Goal: Information Seeking & Learning: Learn about a topic

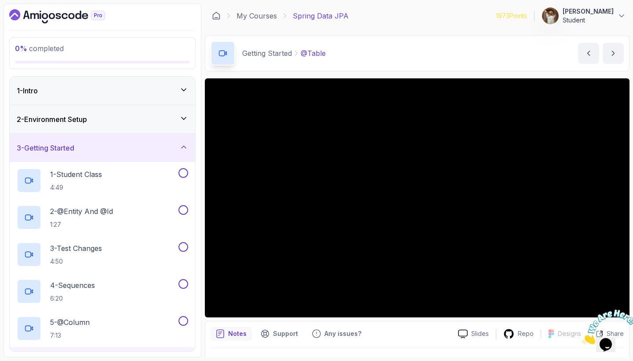
scroll to position [172, 0]
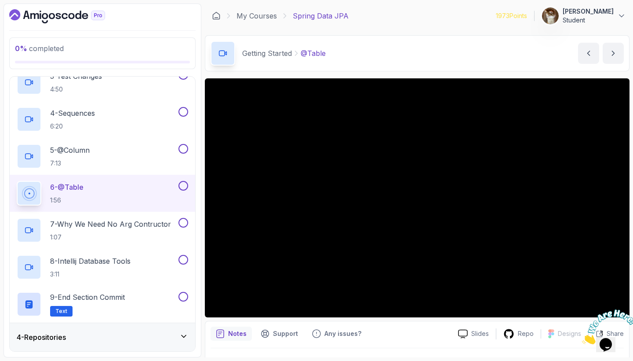
click at [427, 21] on div "My Courses Spring Data JPA 1973 Points Omar Mind Student" at bounding box center [417, 16] width 425 height 25
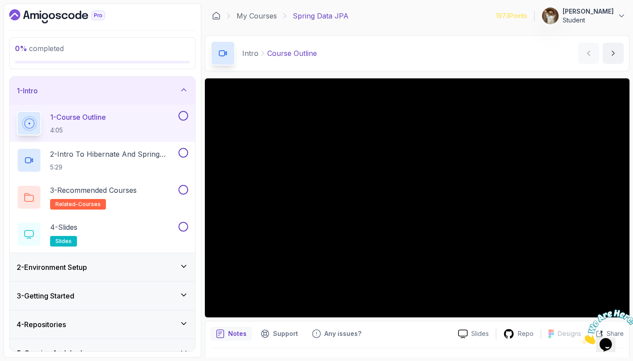
click at [190, 92] on div "1 - Intro" at bounding box center [103, 91] width 186 height 28
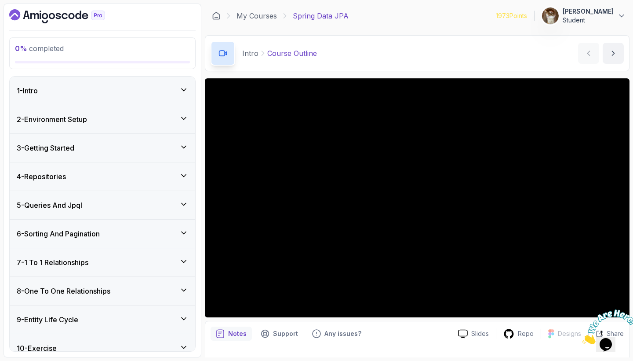
click at [183, 149] on icon at bounding box center [183, 147] width 9 height 9
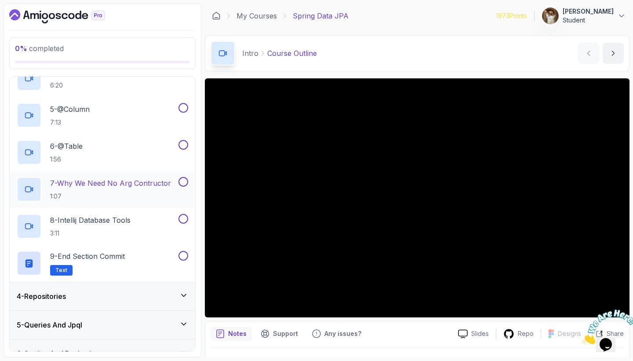
scroll to position [207, 0]
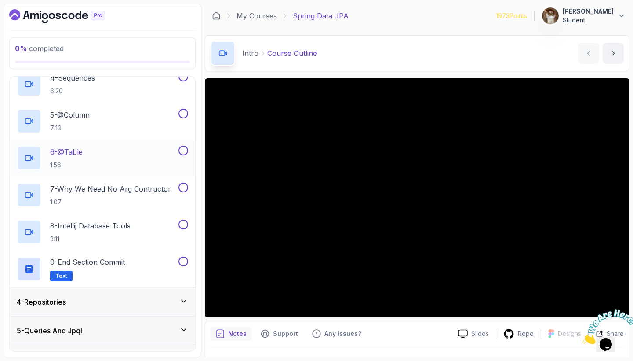
click at [132, 155] on div "6 - @Table 1:56" at bounding box center [97, 158] width 160 height 25
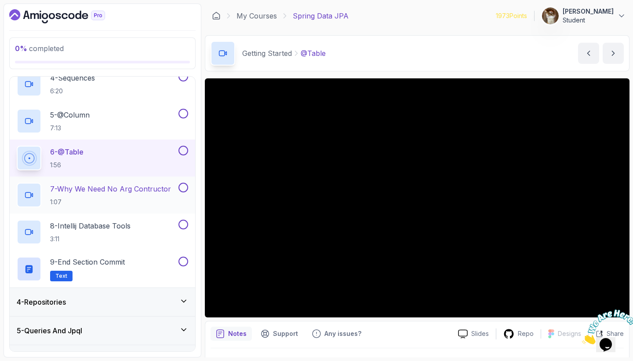
click at [122, 187] on p "7 - Why We Need No Arg Contructor" at bounding box center [110, 188] width 121 height 11
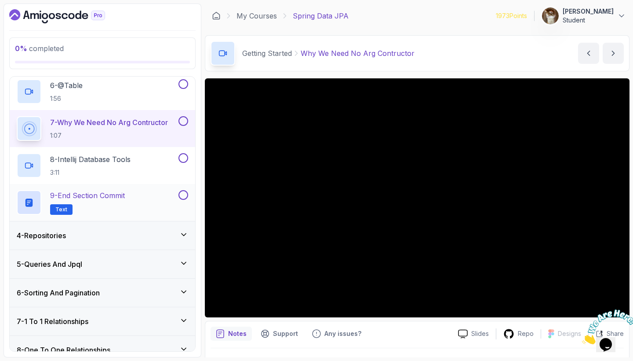
scroll to position [249, 0]
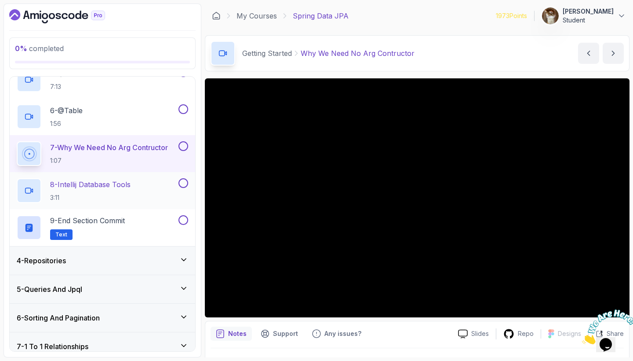
click at [92, 186] on p "8 - Intellij Database Tools" at bounding box center [90, 184] width 80 height 11
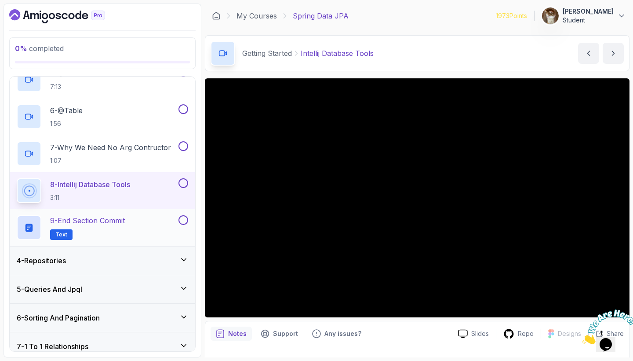
click at [110, 221] on p "9 - End Section Commit" at bounding box center [87, 220] width 75 height 11
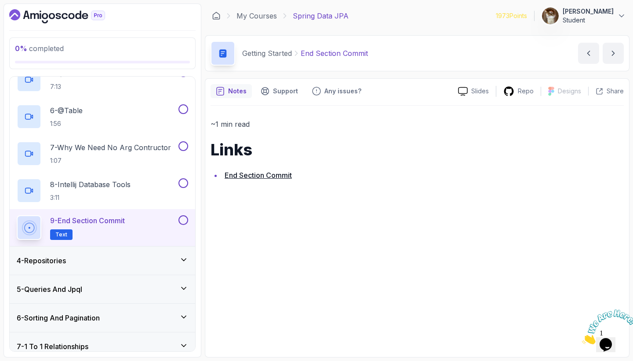
click at [257, 175] on link "End Section Commit" at bounding box center [258, 175] width 67 height 9
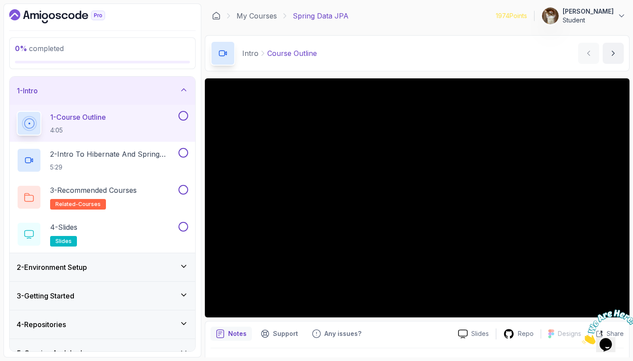
click at [582, 338] on icon "Close" at bounding box center [582, 341] width 0 height 7
click at [154, 96] on div "1 - Intro" at bounding box center [103, 90] width 172 height 11
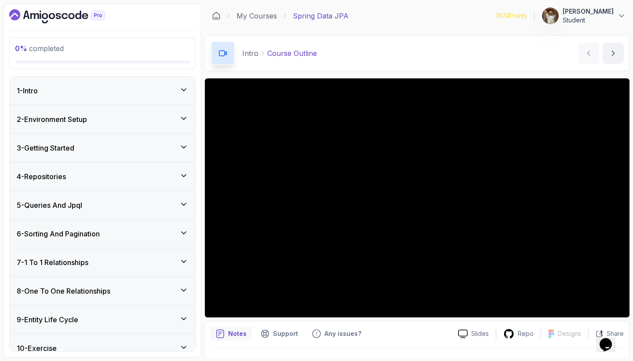
click at [152, 147] on div "3 - Getting Started" at bounding box center [103, 148] width 172 height 11
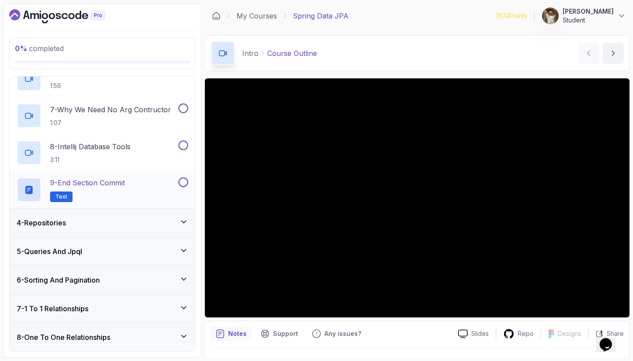
scroll to position [289, 0]
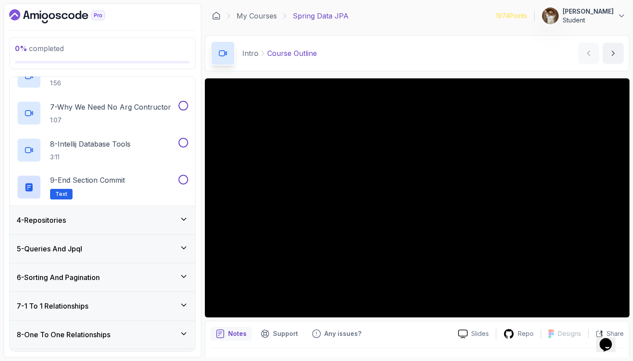
click at [150, 215] on div "4 - Repositories" at bounding box center [103, 220] width 172 height 11
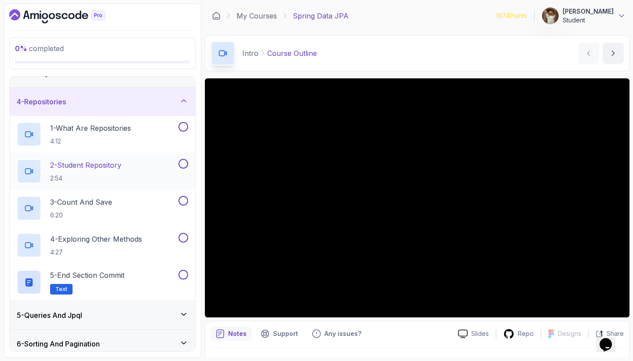
scroll to position [73, 0]
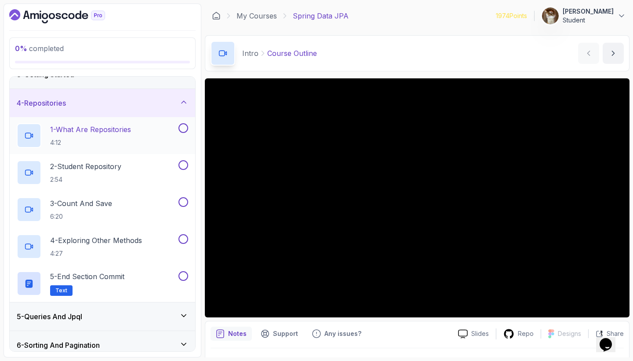
click at [112, 131] on p "1 - What Are Repositories" at bounding box center [90, 129] width 81 height 11
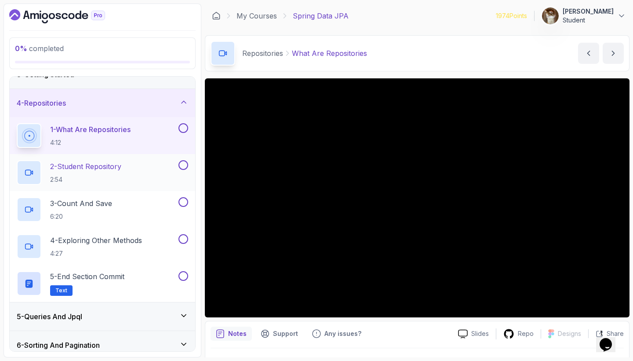
click at [115, 168] on p "2 - Student Repository" at bounding box center [85, 166] width 71 height 11
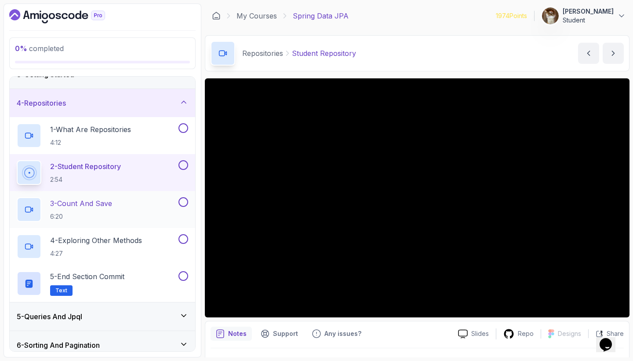
click at [88, 203] on p "3 - Count And Save" at bounding box center [81, 203] width 62 height 11
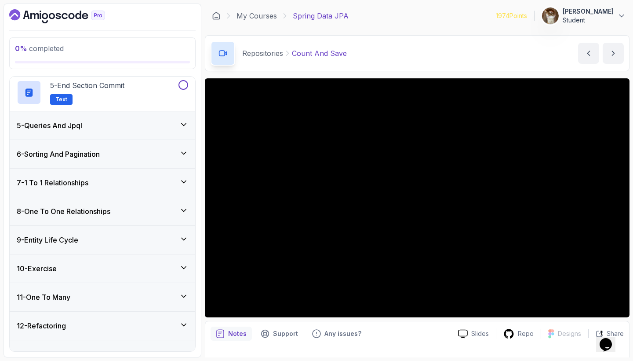
scroll to position [228, 0]
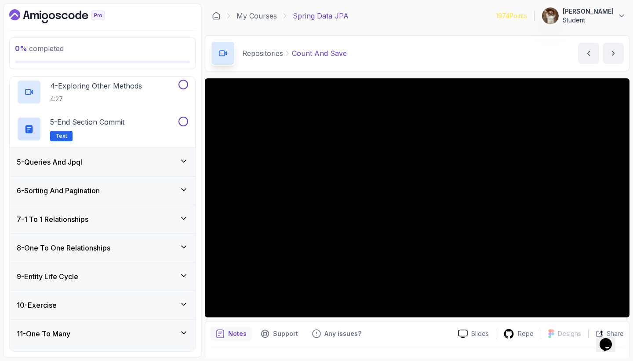
click at [126, 158] on div "5 - Queries And Jpql" at bounding box center [103, 162] width 172 height 11
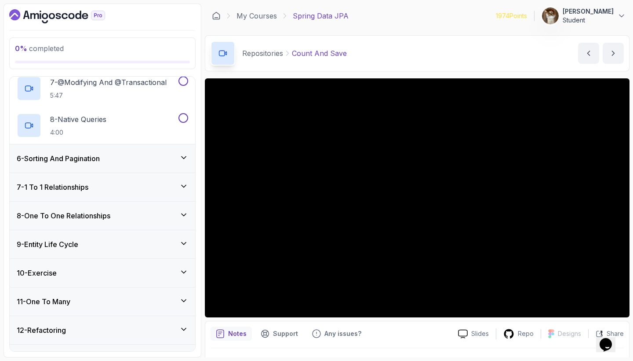
click at [147, 159] on div "6 - Sorting And Pagination" at bounding box center [103, 158] width 172 height 11
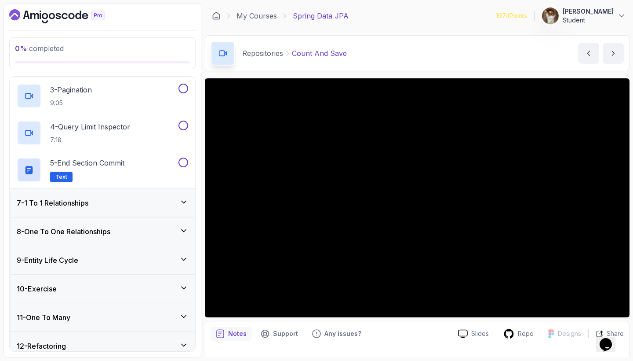
scroll to position [275, 0]
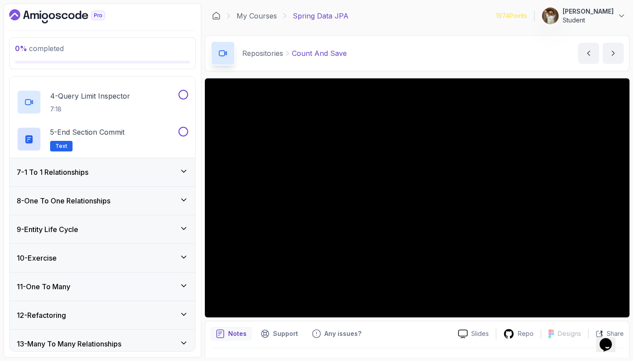
click at [150, 174] on div "7 - 1 To 1 Relationships" at bounding box center [103, 172] width 172 height 11
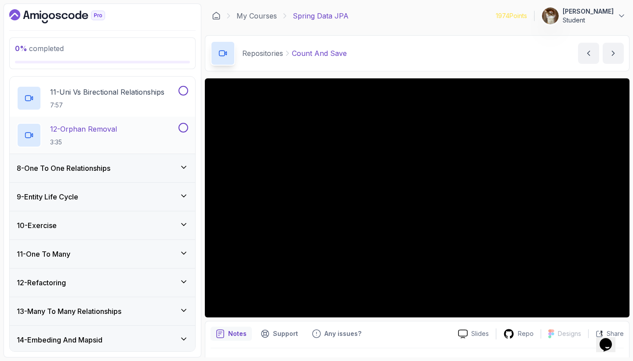
scroll to position [567, 0]
click at [150, 174] on div "8 - One To One Relationships" at bounding box center [103, 168] width 186 height 28
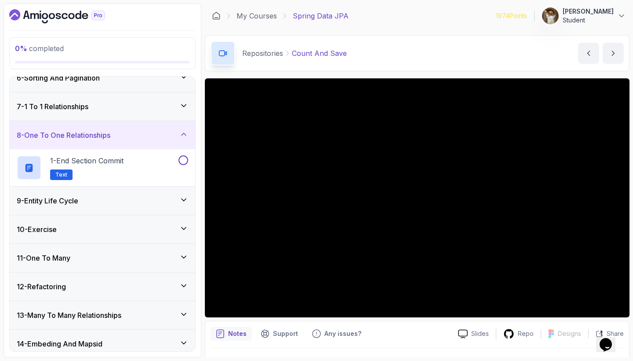
scroll to position [157, 0]
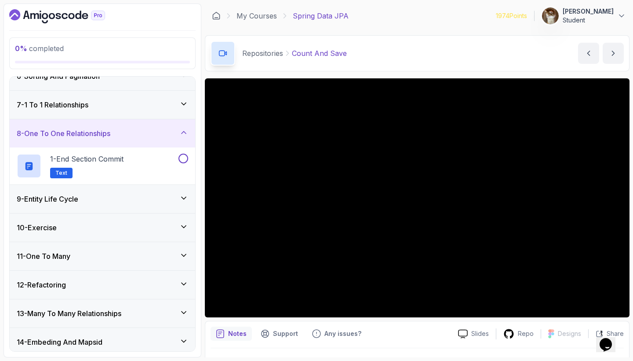
click at [153, 202] on div "9 - Entity Life Cycle" at bounding box center [103, 199] width 172 height 11
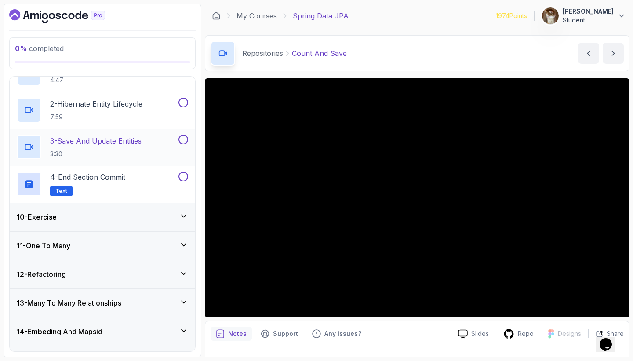
scroll to position [289, 0]
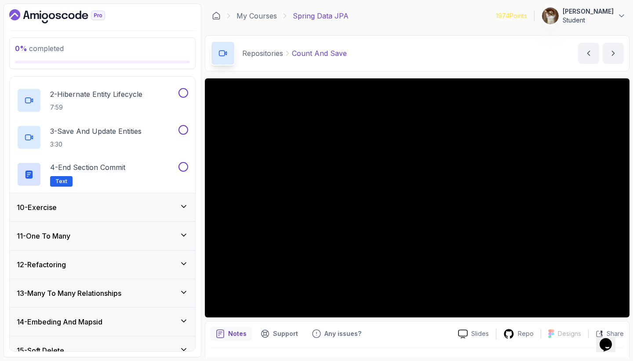
click at [153, 202] on div "10 - Exercise" at bounding box center [103, 207] width 172 height 11
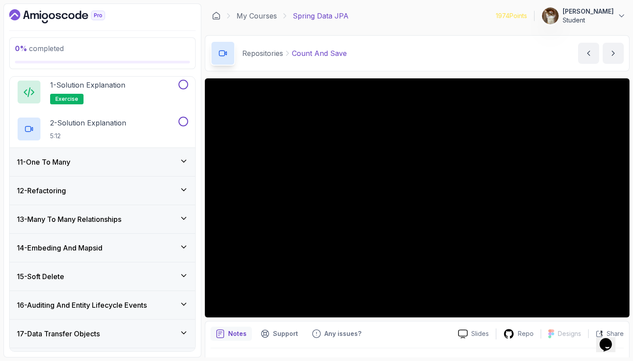
scroll to position [274, 0]
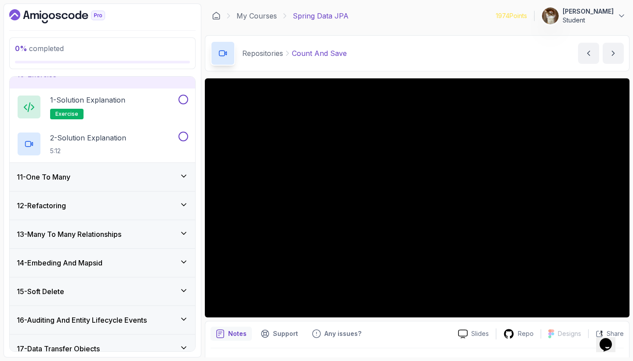
click at [152, 176] on div "11 - One To Many" at bounding box center [103, 177] width 172 height 11
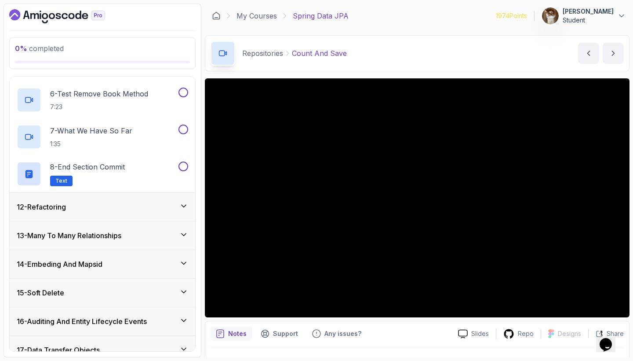
click at [139, 206] on div "12 - Refactoring" at bounding box center [103, 206] width 172 height 11
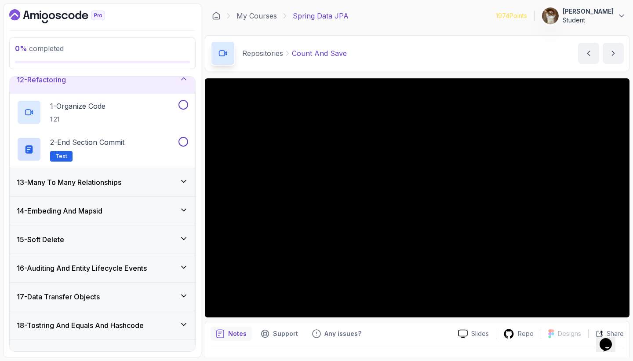
scroll to position [327, 0]
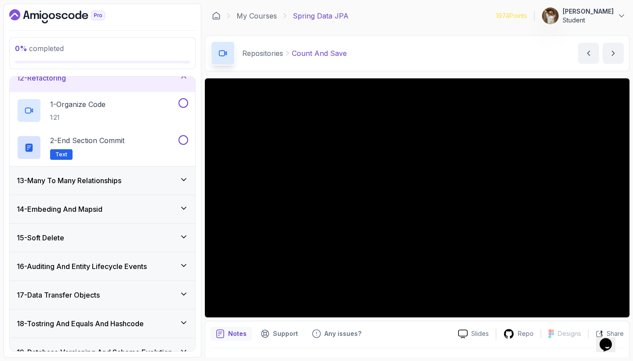
click at [144, 176] on div "13 - Many To Many Relationships" at bounding box center [103, 180] width 172 height 11
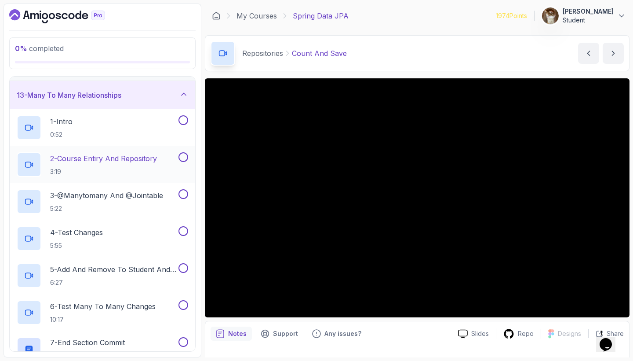
scroll to position [340, 0]
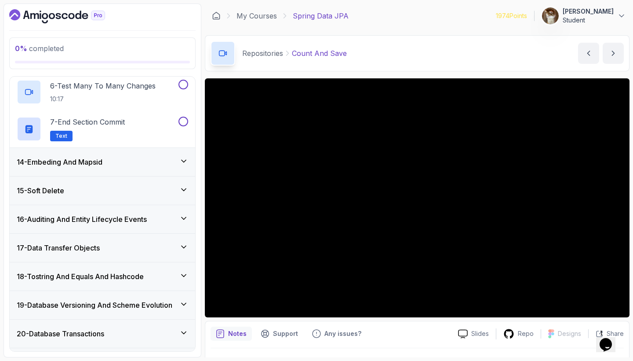
click at [139, 164] on div "14 - Embeding And Mapsid" at bounding box center [103, 162] width 172 height 11
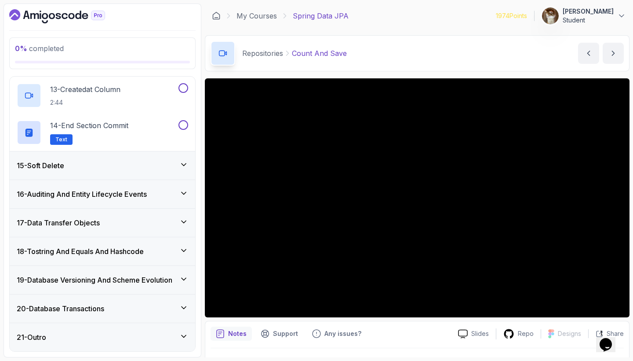
click at [123, 167] on div "15 - Soft Delete" at bounding box center [103, 165] width 172 height 11
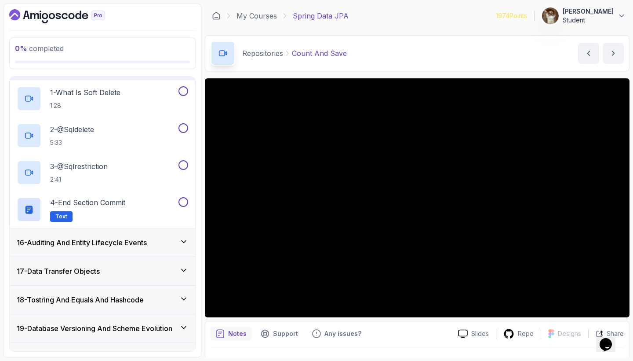
scroll to position [427, 0]
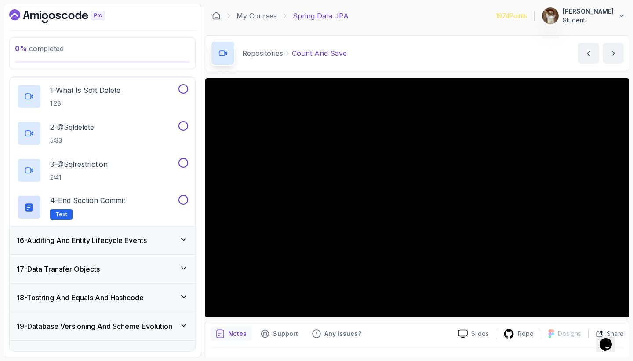
click at [134, 242] on h3 "16 - Auditing And Entity Lifecycle Events" at bounding box center [82, 240] width 130 height 11
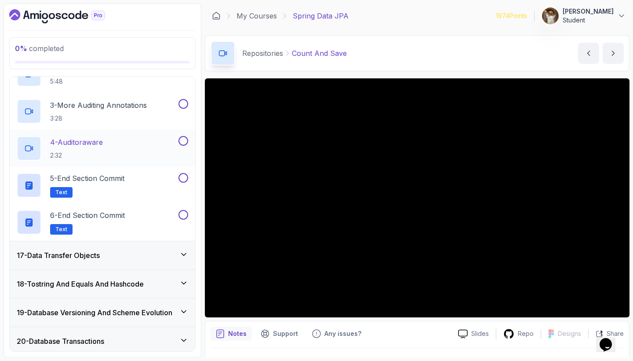
scroll to position [517, 0]
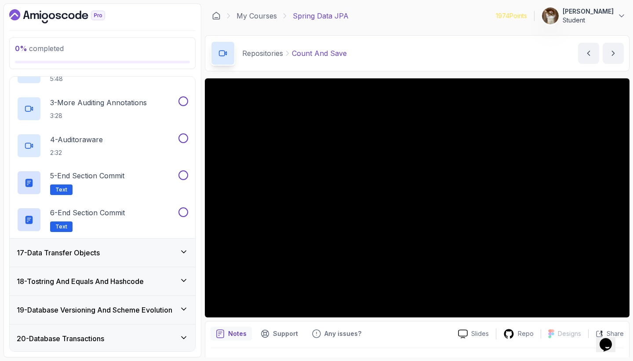
click at [131, 247] on div "17 - Data Transfer Objects" at bounding box center [103, 252] width 186 height 28
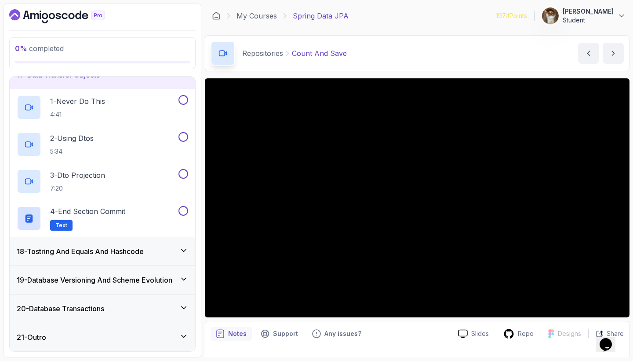
scroll to position [473, 0]
click at [124, 254] on h3 "18 - Tostring And Equals And Hashcode" at bounding box center [80, 251] width 127 height 11
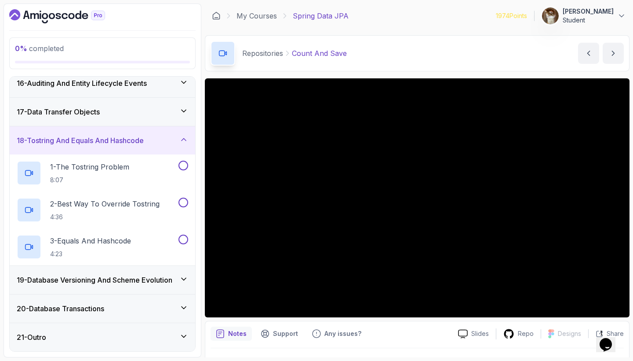
scroll to position [436, 0]
click at [132, 284] on h3 "19 - Database Versioning And Scheme Evolution" at bounding box center [95, 279] width 156 height 11
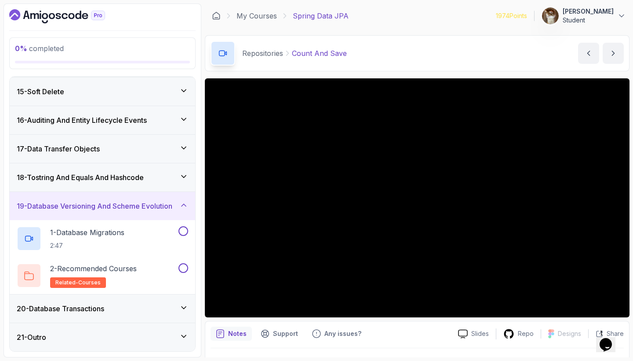
scroll to position [399, 0]
click at [131, 298] on div "20 - Database Transactions" at bounding box center [103, 308] width 186 height 28
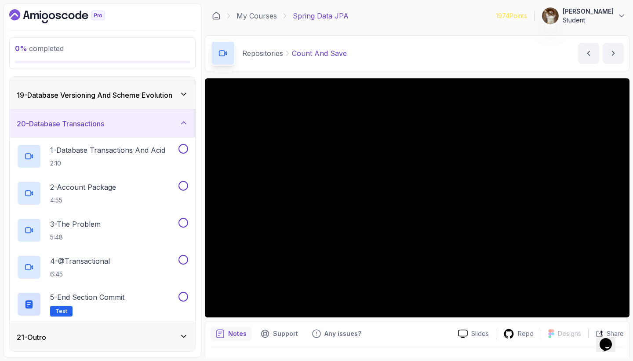
scroll to position [510, 0]
click at [184, 127] on icon at bounding box center [183, 122] width 9 height 9
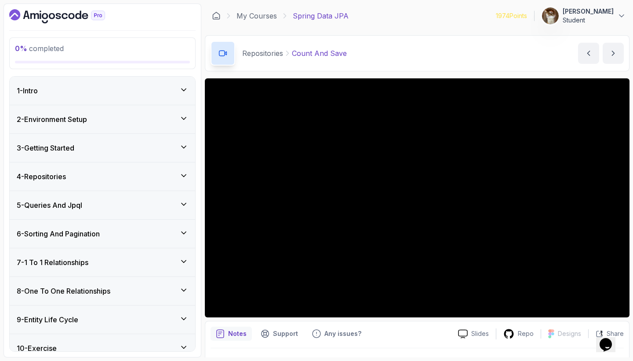
scroll to position [0, 0]
click at [156, 177] on div "4 - Repositories" at bounding box center [103, 176] width 172 height 11
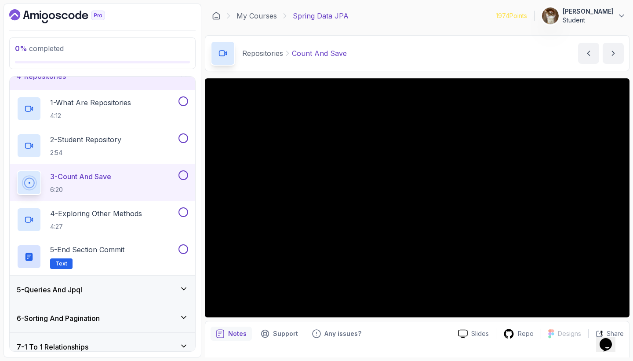
scroll to position [104, 0]
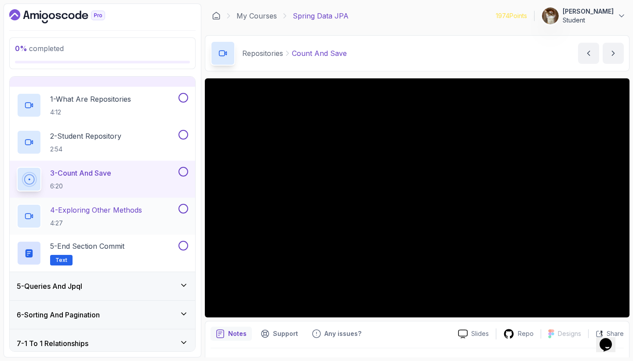
click at [124, 216] on h2 "4 - Exploring Other Methods 4:27" at bounding box center [96, 216] width 92 height 23
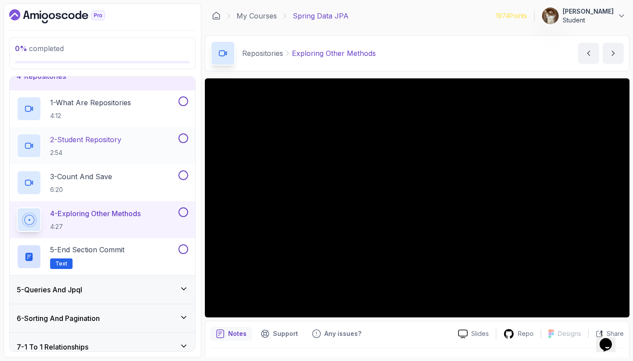
scroll to position [110, 0]
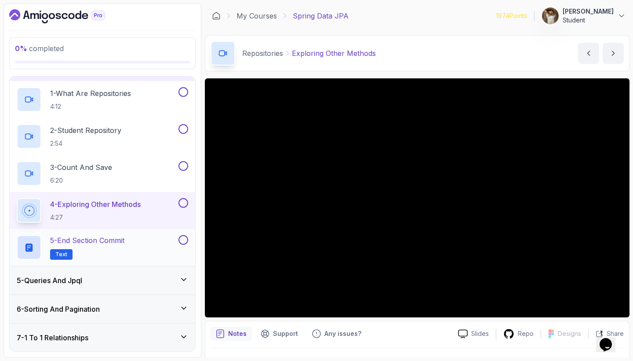
click at [120, 239] on p "5 - End Section Commit" at bounding box center [87, 240] width 74 height 11
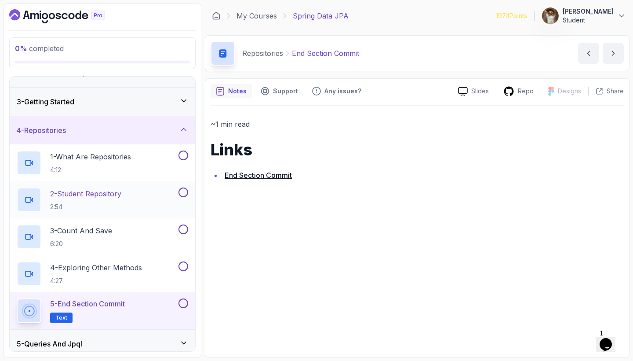
scroll to position [46, 0]
click at [148, 140] on div "4 - Repositories" at bounding box center [103, 131] width 186 height 28
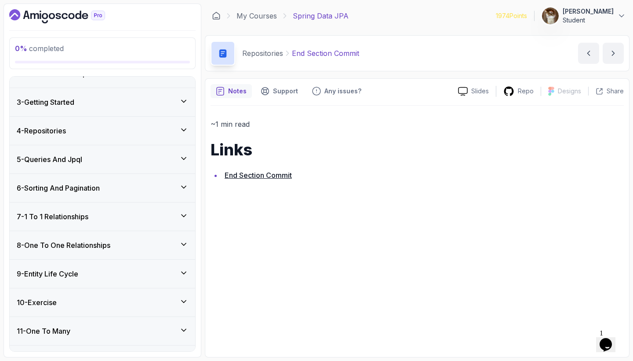
click at [143, 167] on div "5 - Queries And Jpql" at bounding box center [103, 159] width 186 height 28
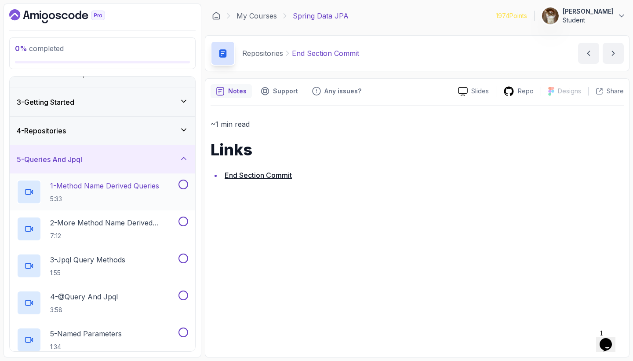
click at [136, 184] on p "1 - Method Name Derived Queries" at bounding box center [104, 185] width 109 height 11
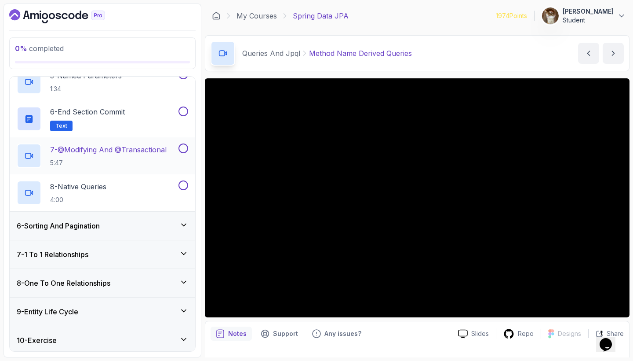
scroll to position [331, 0]
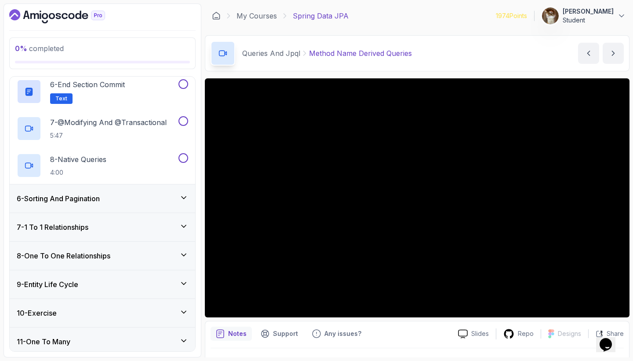
click at [161, 202] on div "6 - Sorting And Pagination" at bounding box center [103, 198] width 172 height 11
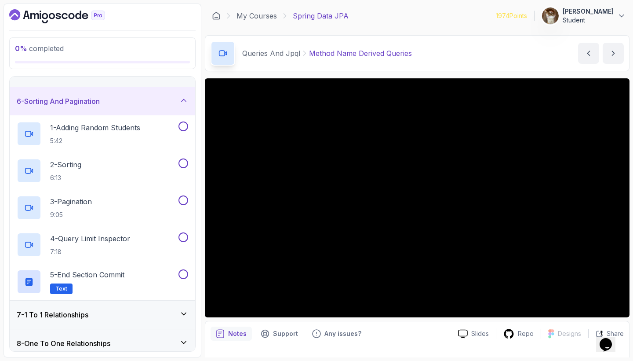
scroll to position [132, 0]
click at [171, 100] on div "6 - Sorting And Pagination" at bounding box center [103, 101] width 172 height 11
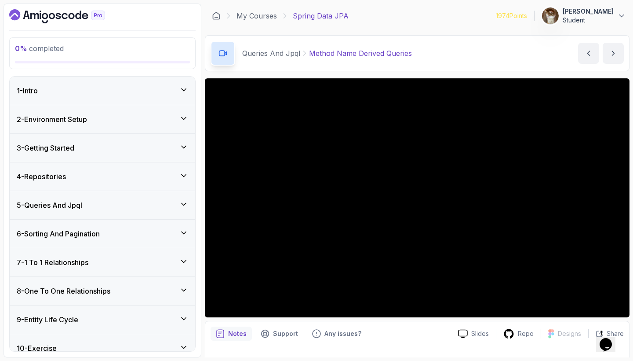
scroll to position [0, 0]
click at [186, 175] on icon at bounding box center [184, 176] width 4 height 2
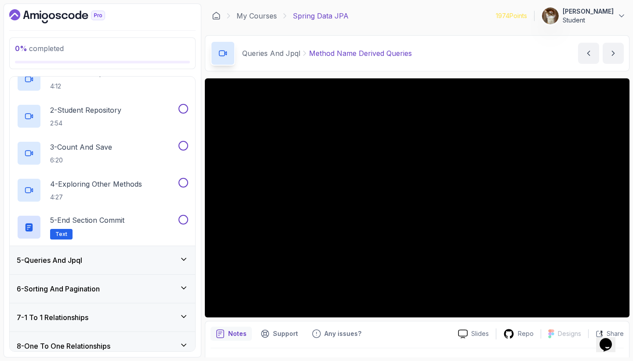
scroll to position [137, 0]
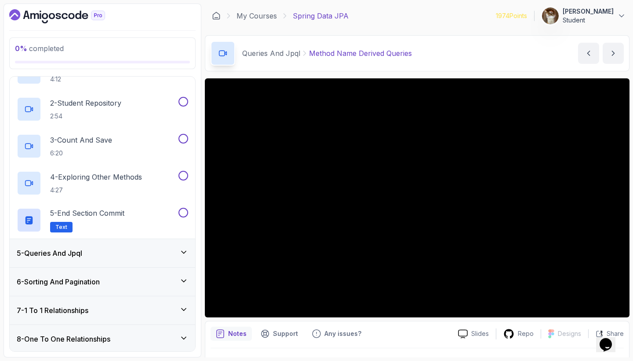
click at [171, 254] on div "5 - Queries And Jpql" at bounding box center [103, 253] width 172 height 11
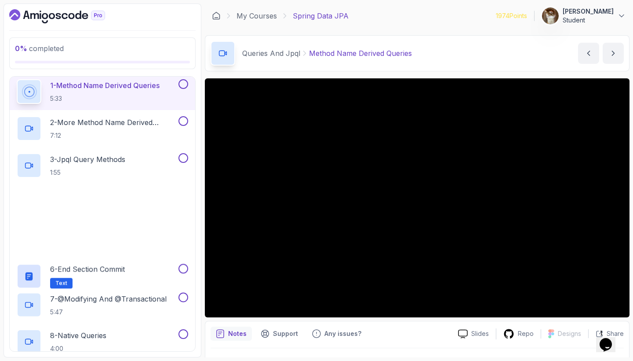
scroll to position [147, 0]
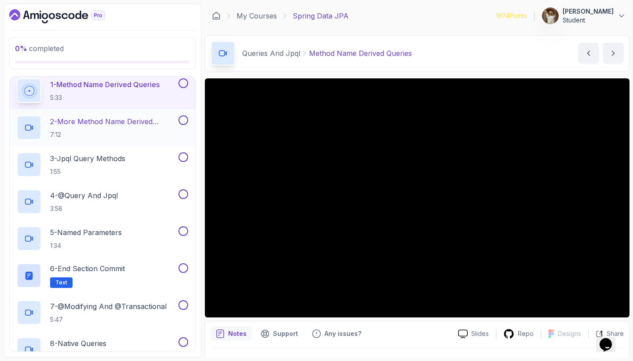
click at [110, 128] on h2 "2 - More Method Name Derived Queries 7:12" at bounding box center [113, 127] width 127 height 23
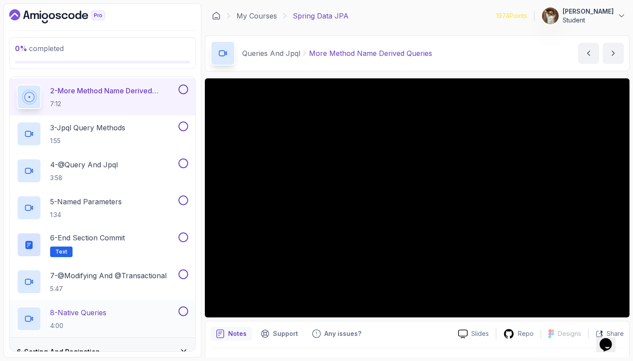
scroll to position [179, 0]
